Goal: Check status: Check status

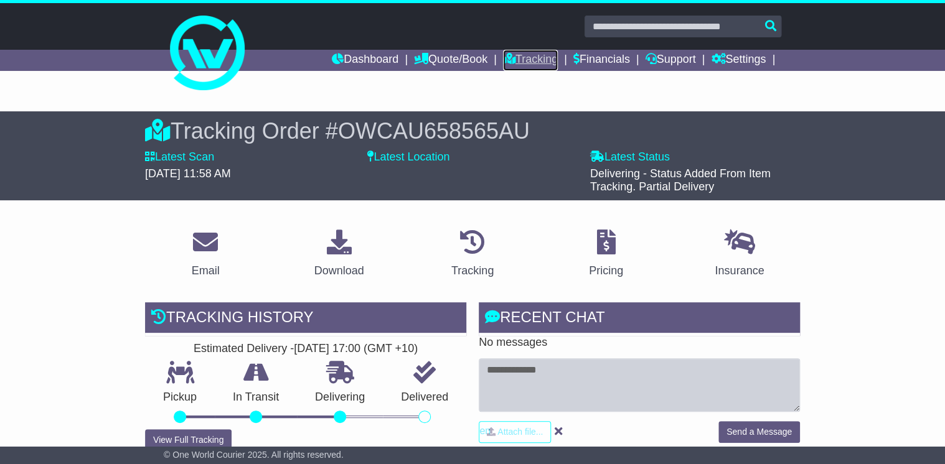
click at [520, 60] on link "Tracking" at bounding box center [530, 60] width 55 height 21
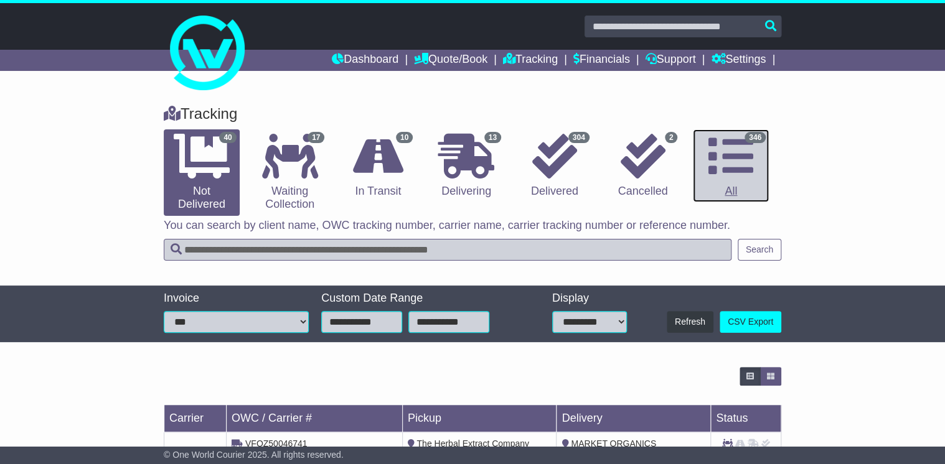
click at [737, 156] on icon at bounding box center [730, 156] width 45 height 45
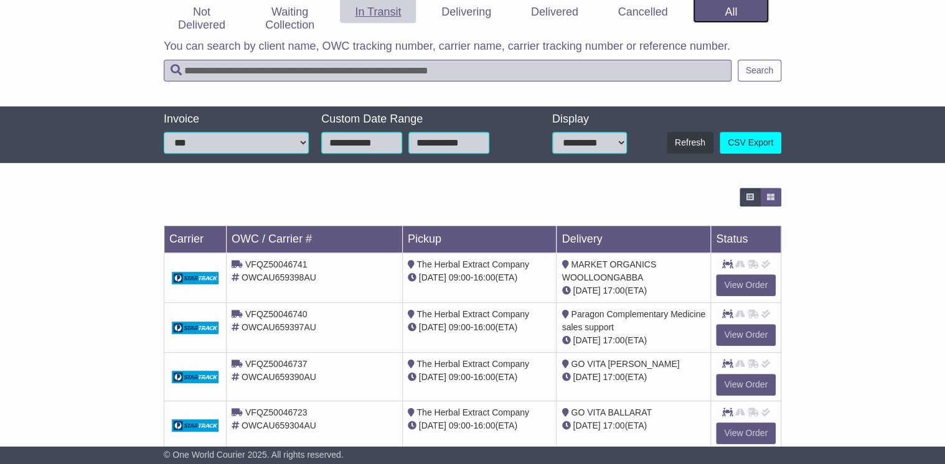
scroll to position [57, 0]
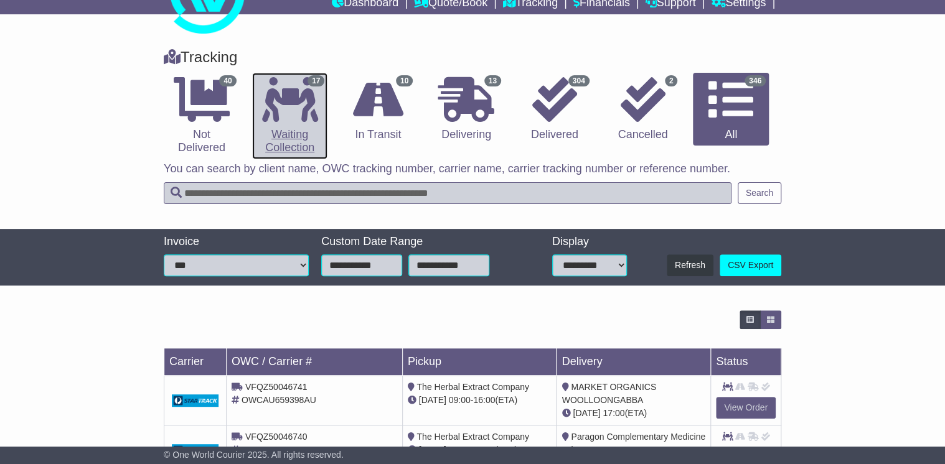
click at [289, 111] on icon at bounding box center [290, 99] width 56 height 45
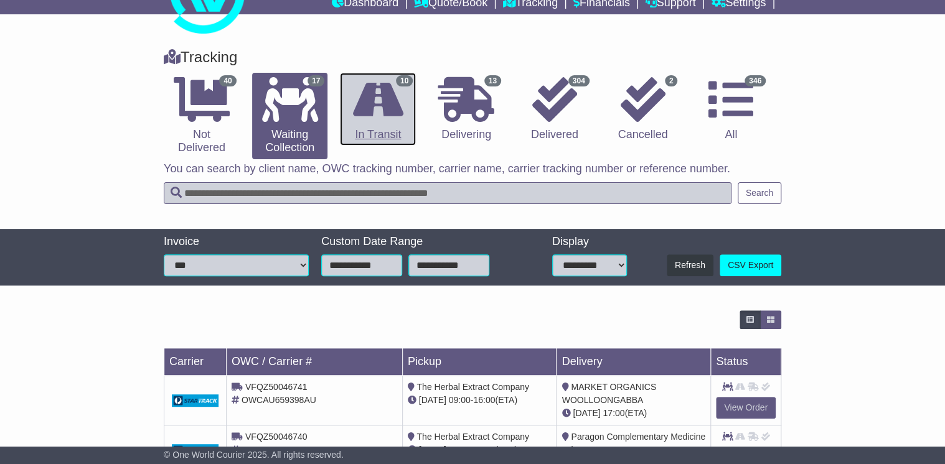
click at [390, 108] on icon at bounding box center [378, 99] width 50 height 45
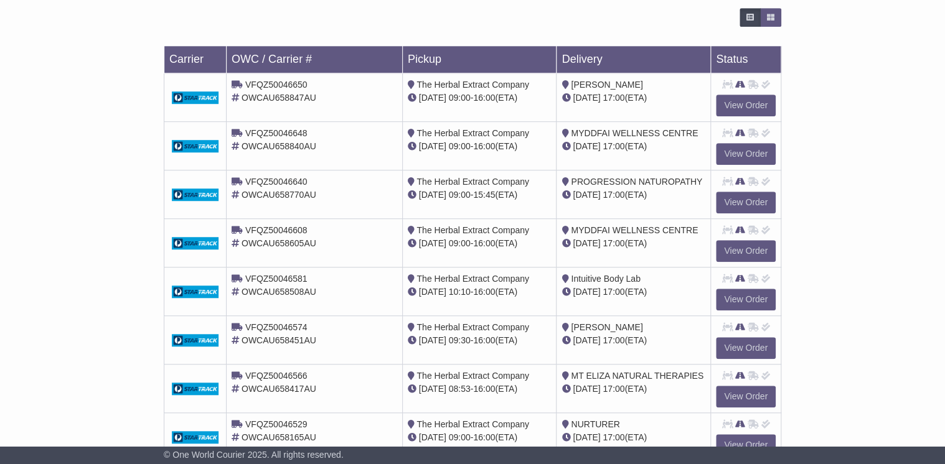
scroll to position [452, 0]
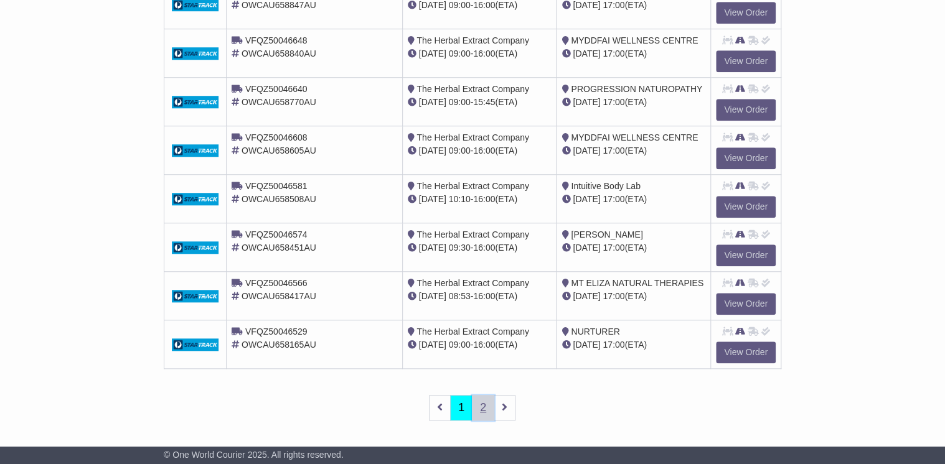
click at [477, 408] on link "2" at bounding box center [483, 408] width 22 height 26
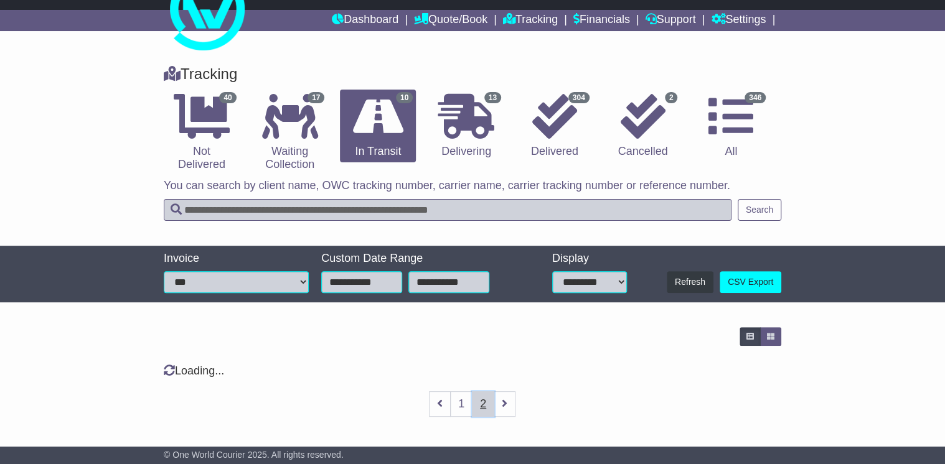
scroll to position [164, 0]
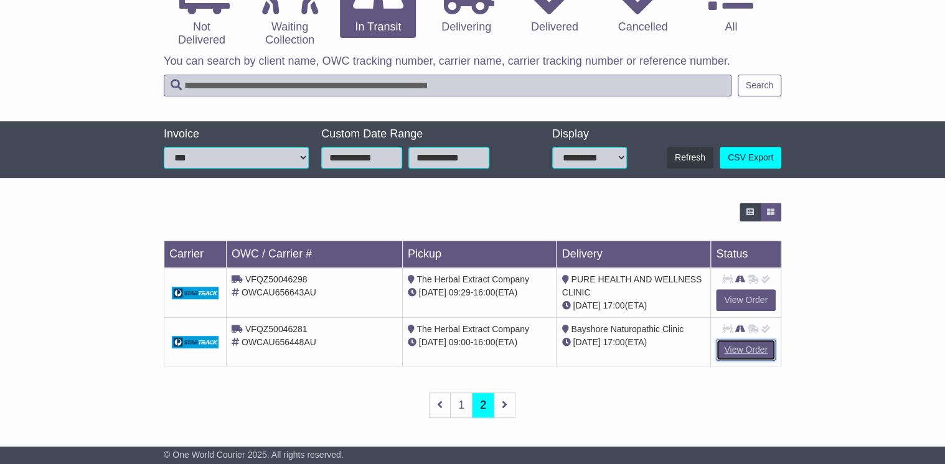
click at [738, 344] on link "View Order" at bounding box center [746, 350] width 60 height 22
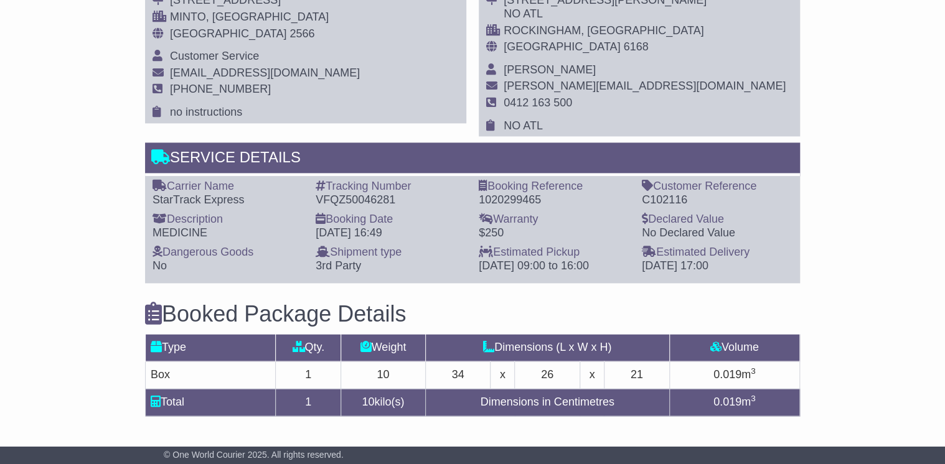
scroll to position [747, 0]
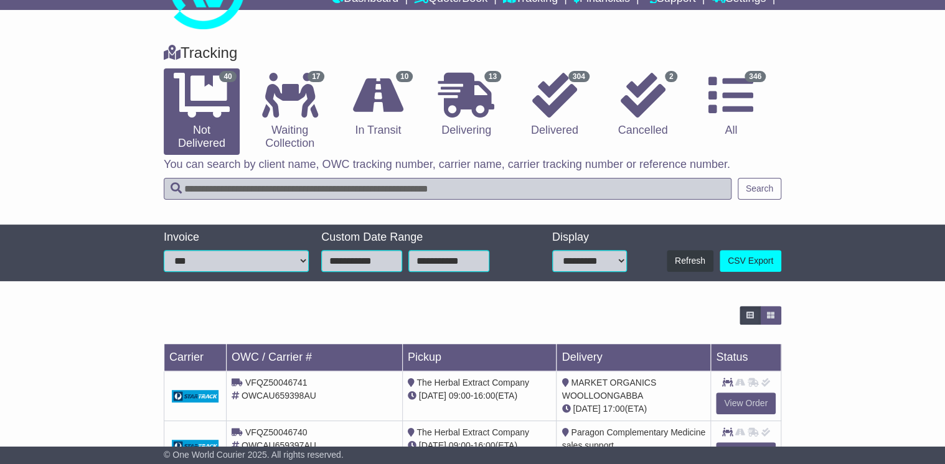
scroll to position [57, 0]
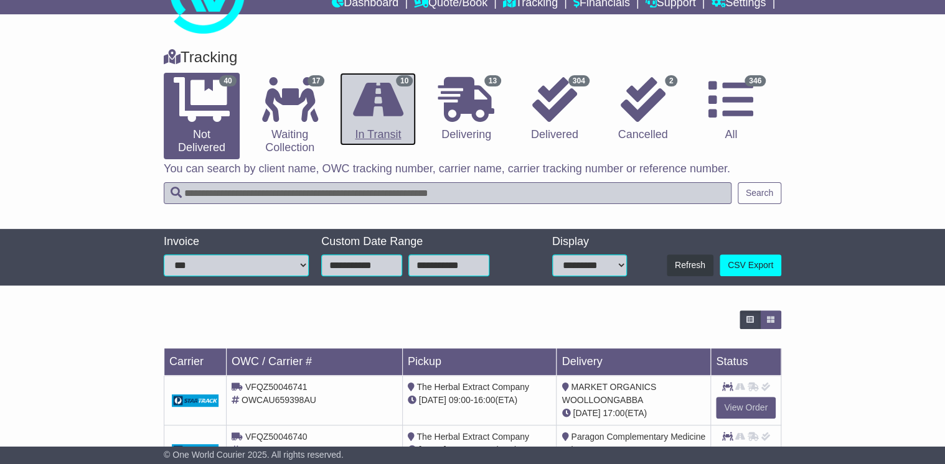
click at [376, 112] on icon at bounding box center [378, 99] width 50 height 45
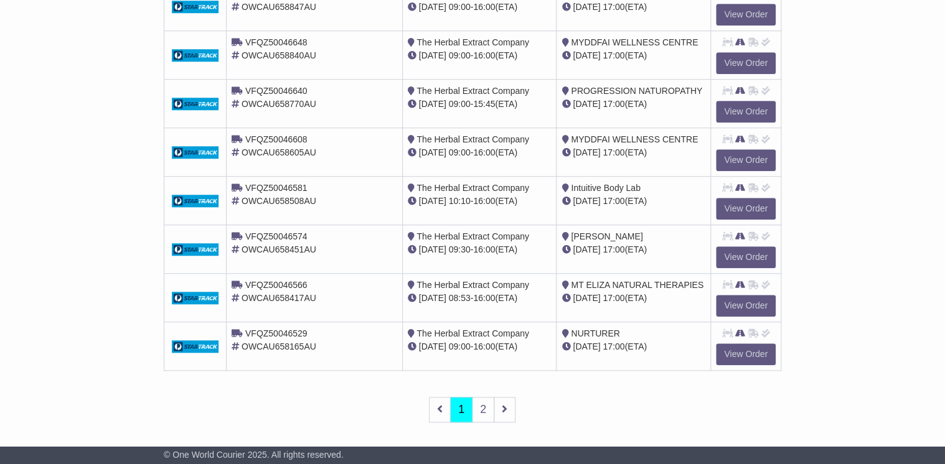
scroll to position [452, 0]
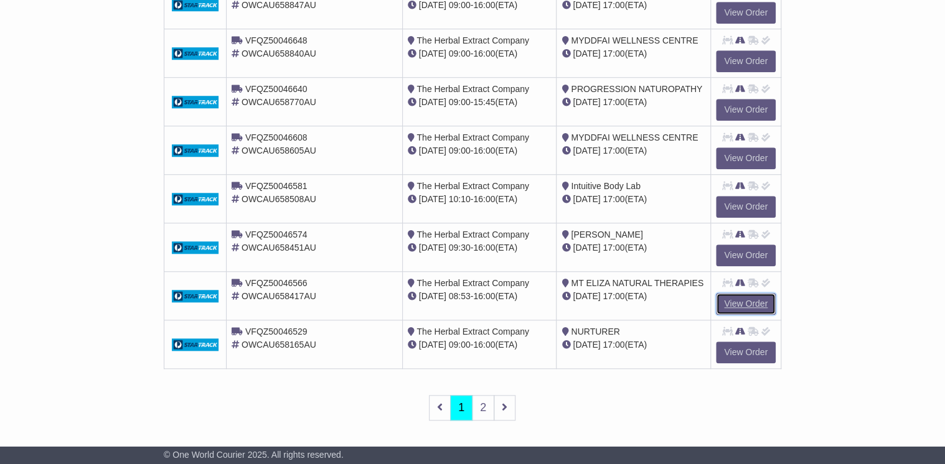
click at [740, 300] on link "View Order" at bounding box center [746, 304] width 60 height 22
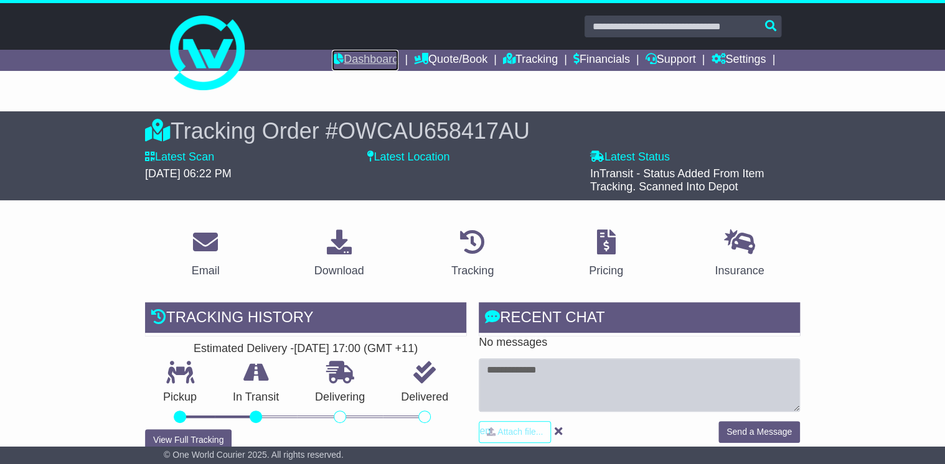
click at [373, 58] on link "Dashboard" at bounding box center [365, 60] width 67 height 21
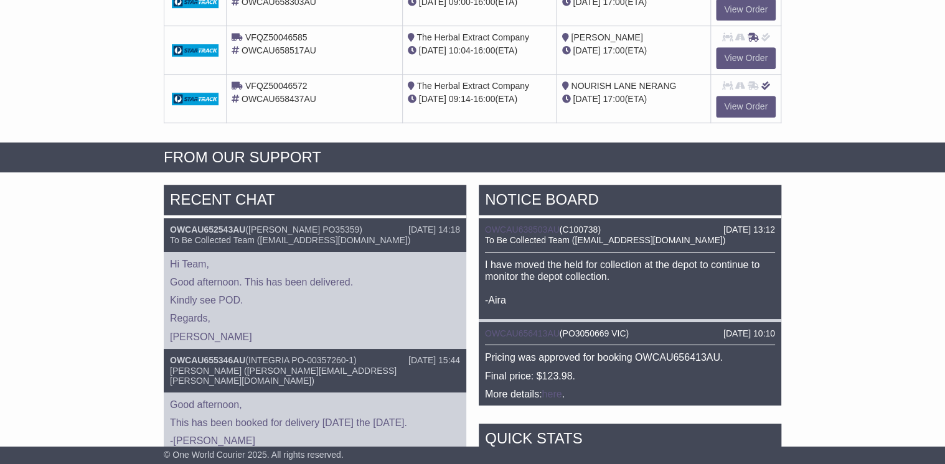
scroll to position [348, 0]
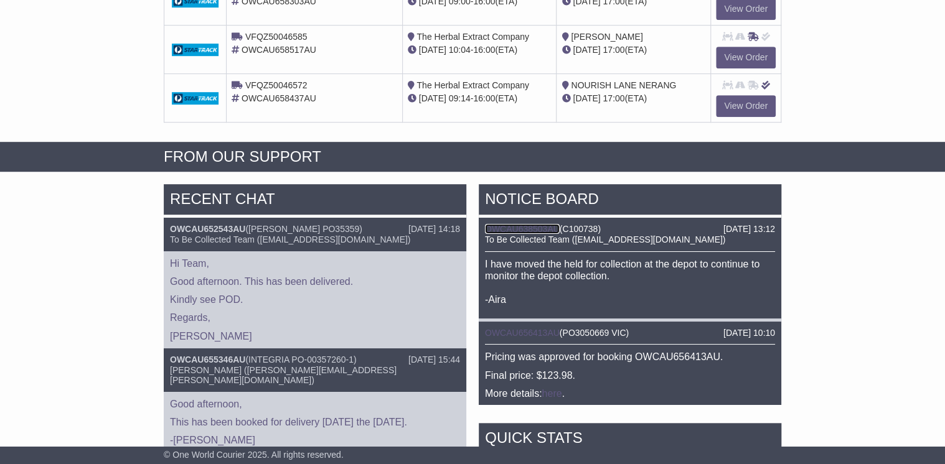
click at [524, 224] on link "OWCAU638503AU" at bounding box center [522, 229] width 75 height 10
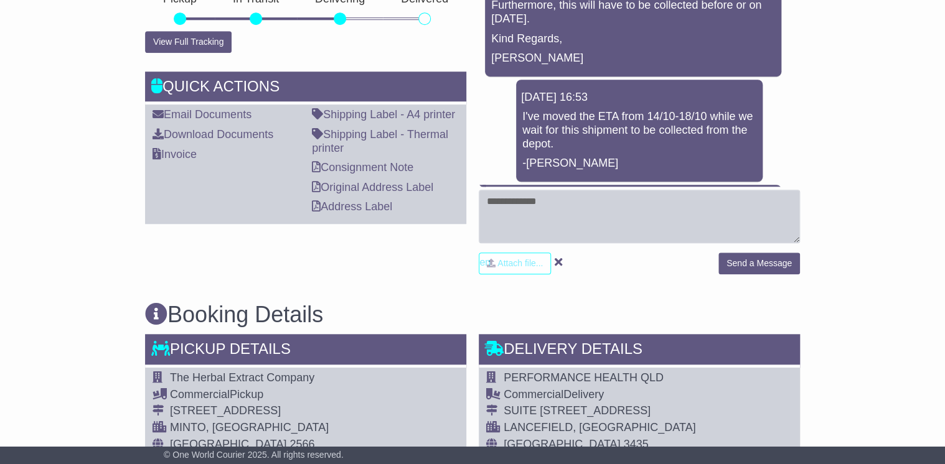
scroll to position [199, 0]
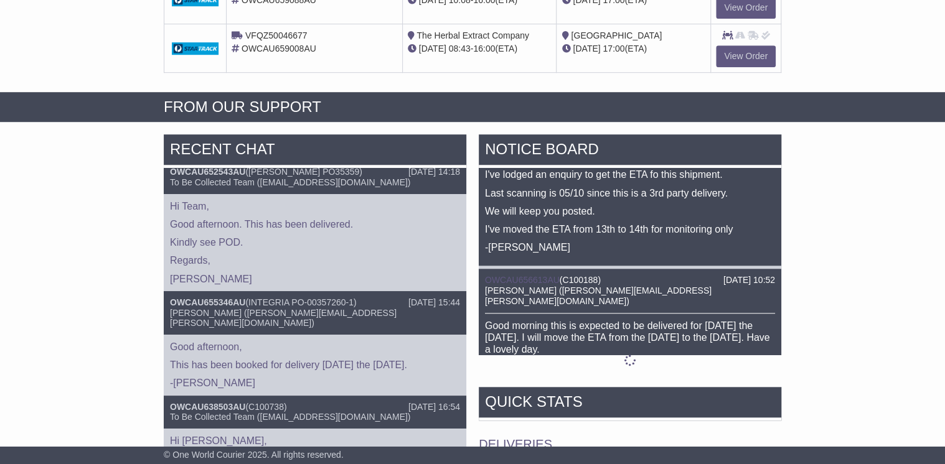
scroll to position [12, 0]
